Goal: Find specific page/section

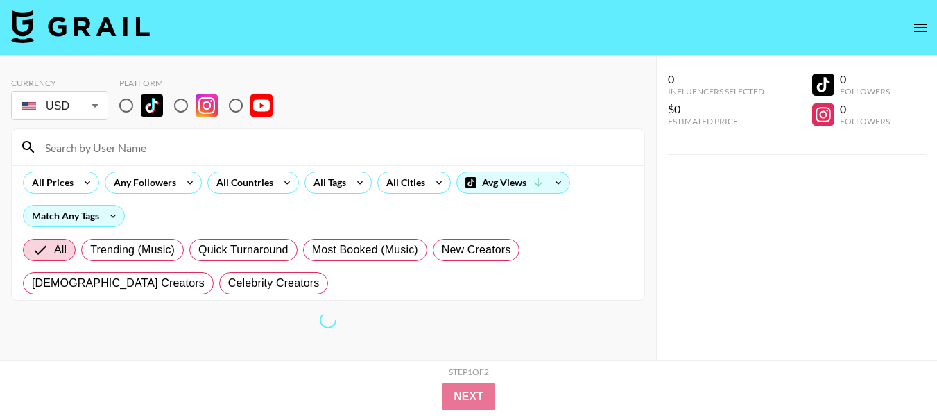
click at [185, 108] on input "radio" at bounding box center [180, 105] width 29 height 29
radio input "true"
click at [180, 112] on input "radio" at bounding box center [180, 105] width 29 height 29
radio input "true"
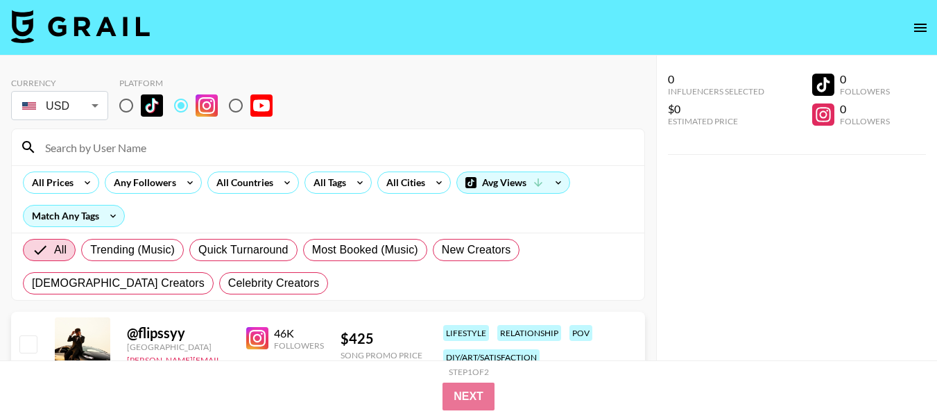
click at [161, 153] on input at bounding box center [336, 147] width 599 height 22
paste input "sarah.jacobsonnn"
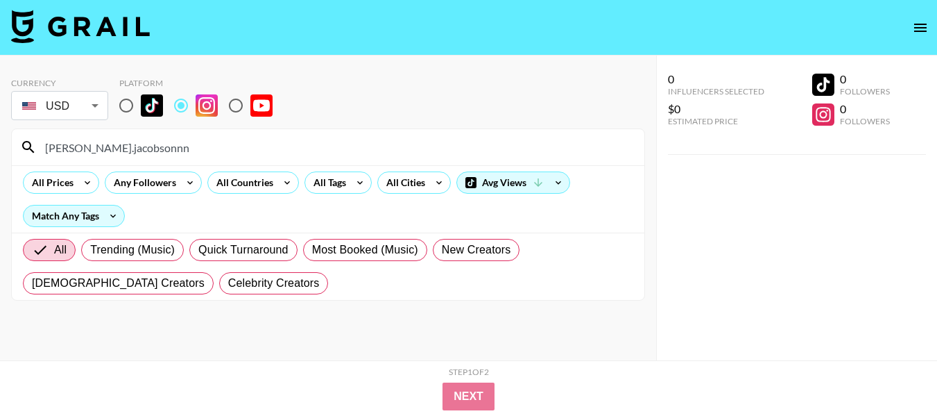
type input "sarah.jacobsonnn"
